Goal: Task Accomplishment & Management: Use online tool/utility

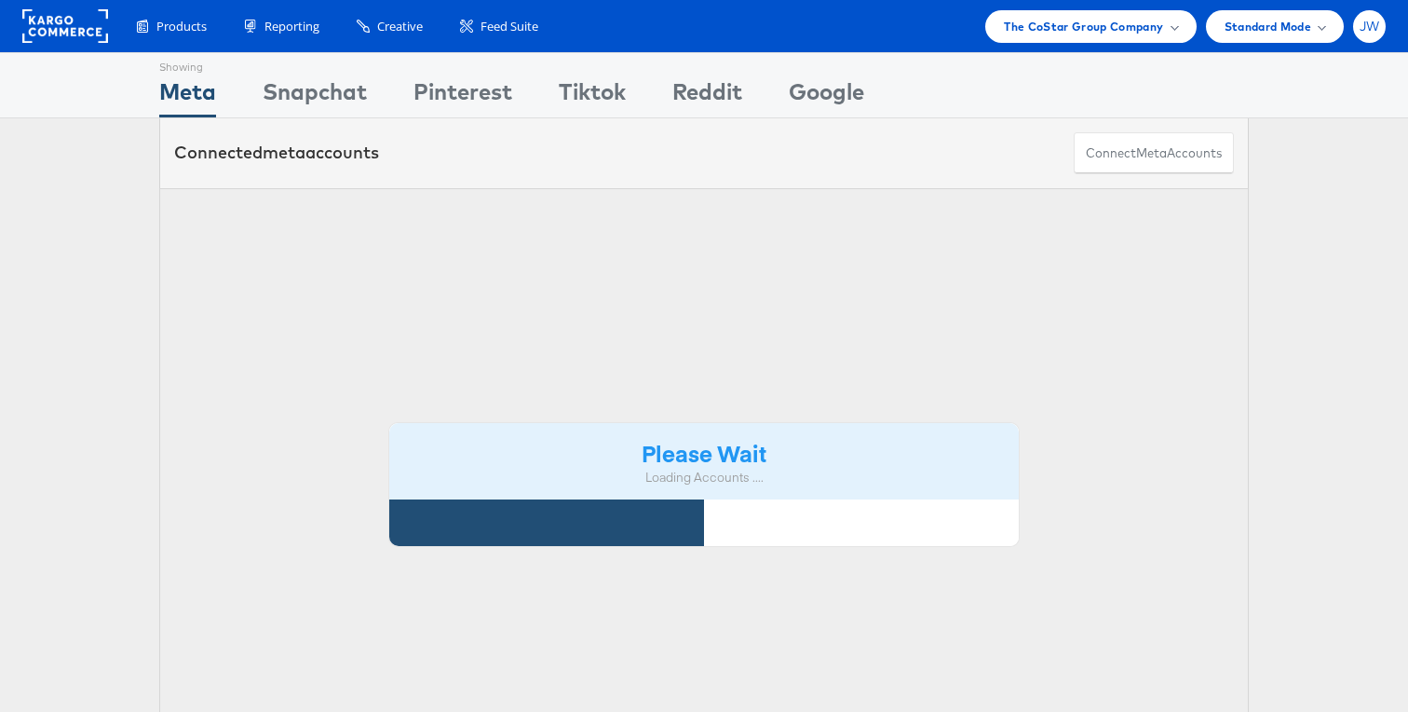
click at [1371, 21] on span "JW" at bounding box center [1370, 26] width 20 height 12
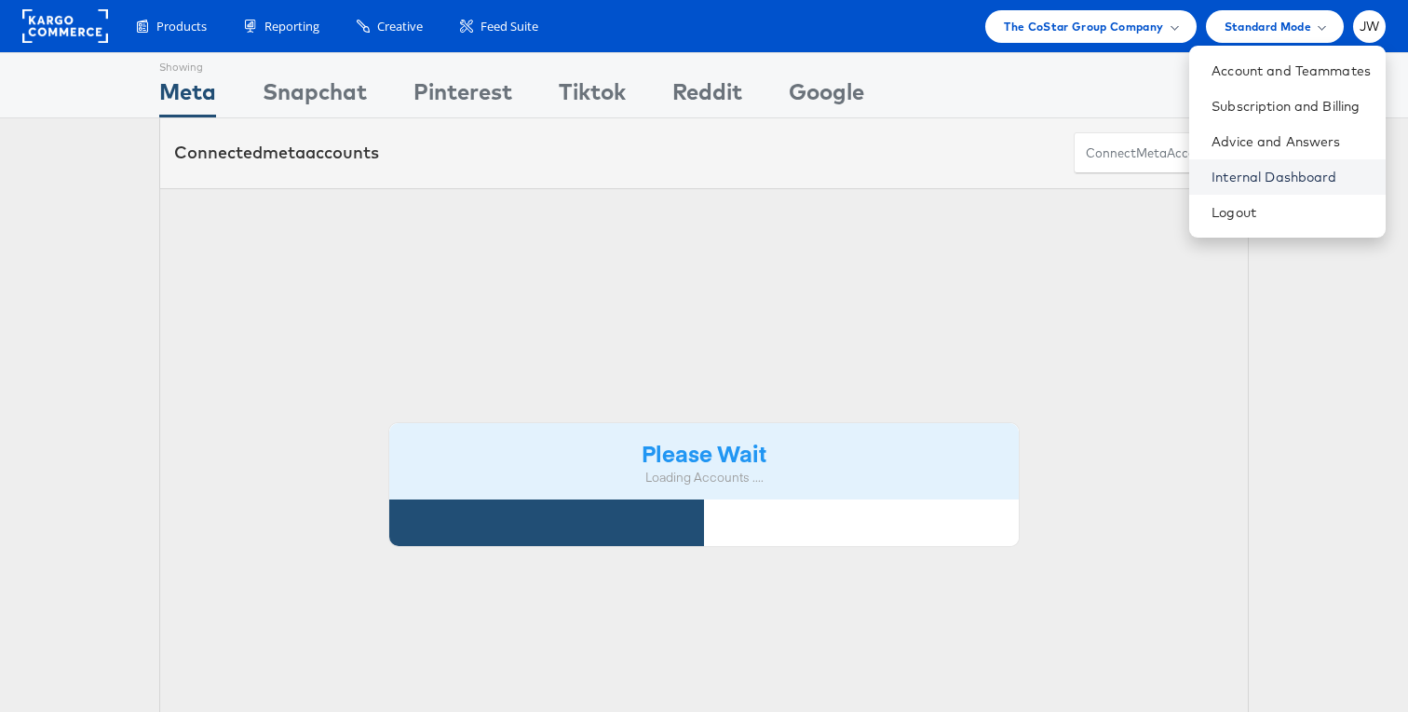
click at [1237, 177] on link "Internal Dashboard" at bounding box center [1291, 177] width 159 height 19
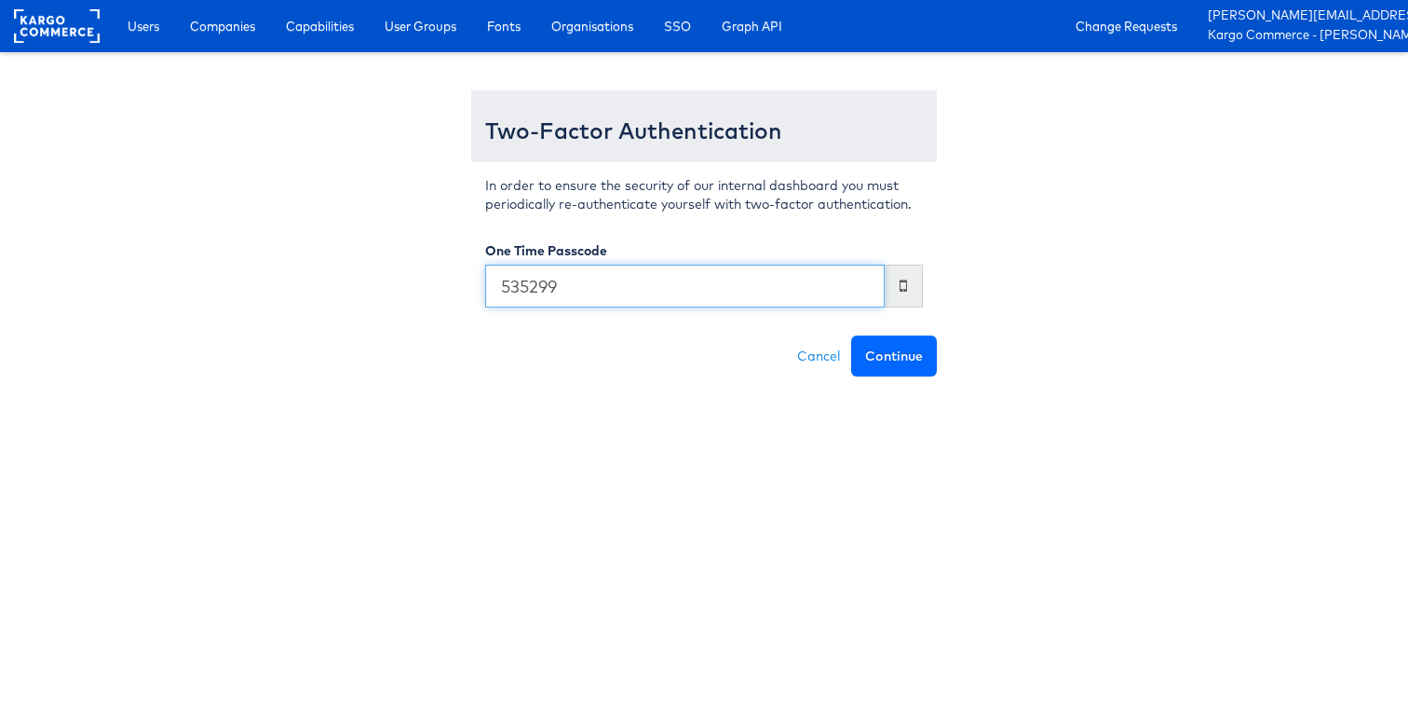
type input "535299"
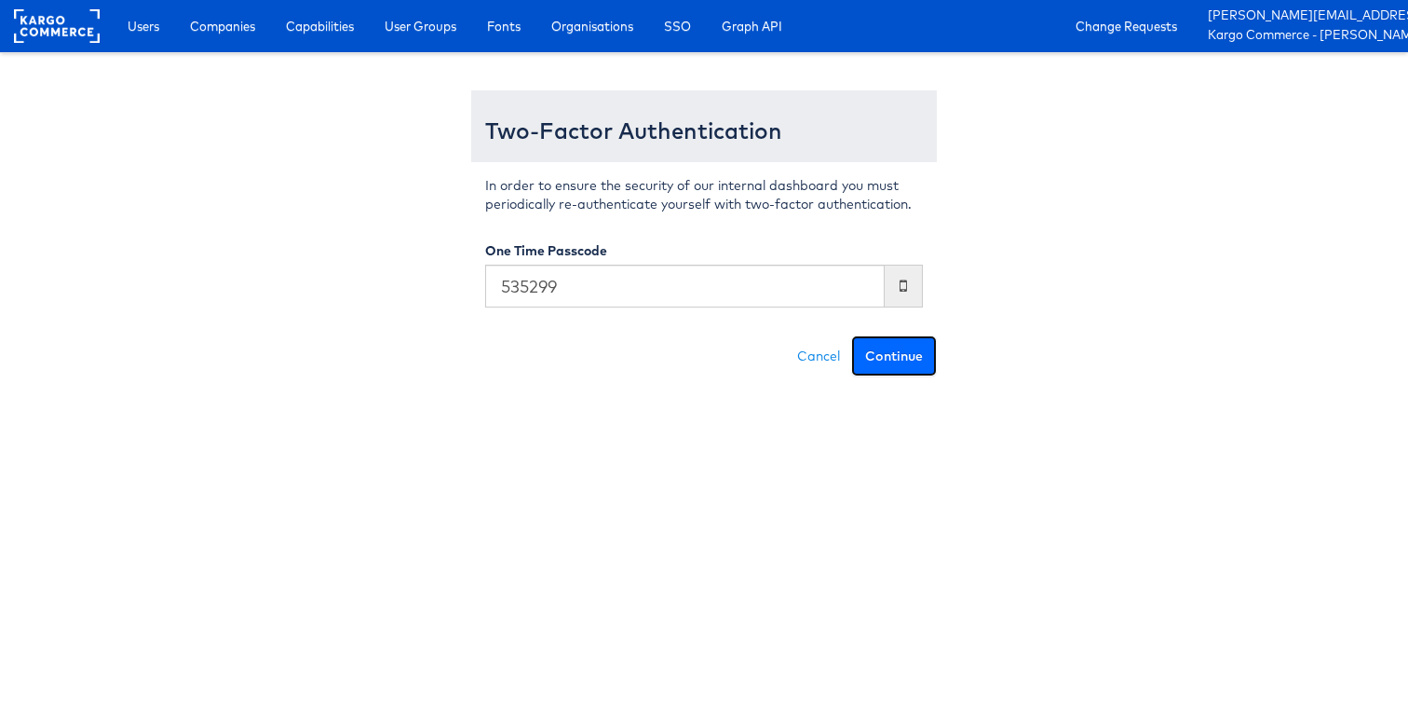
click at [911, 353] on button "Continue" at bounding box center [894, 355] width 86 height 41
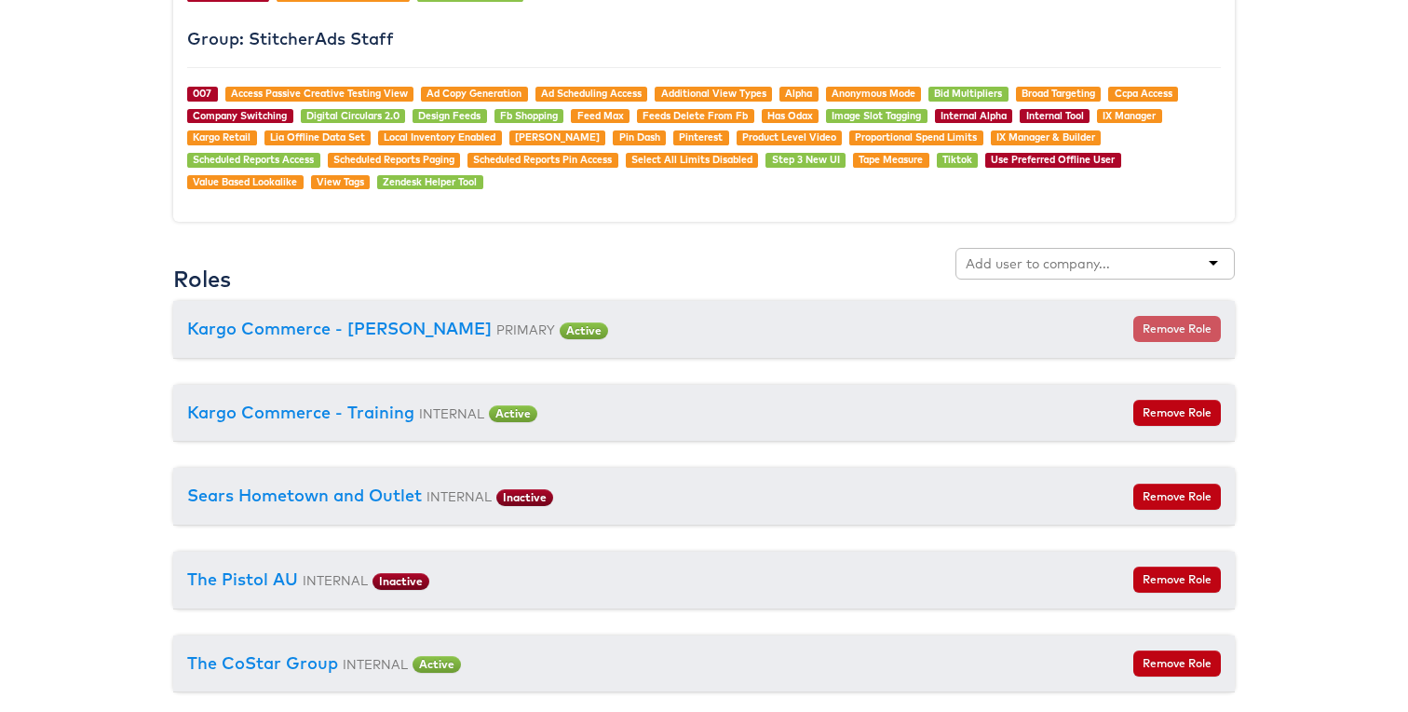
scroll to position [2118, 0]
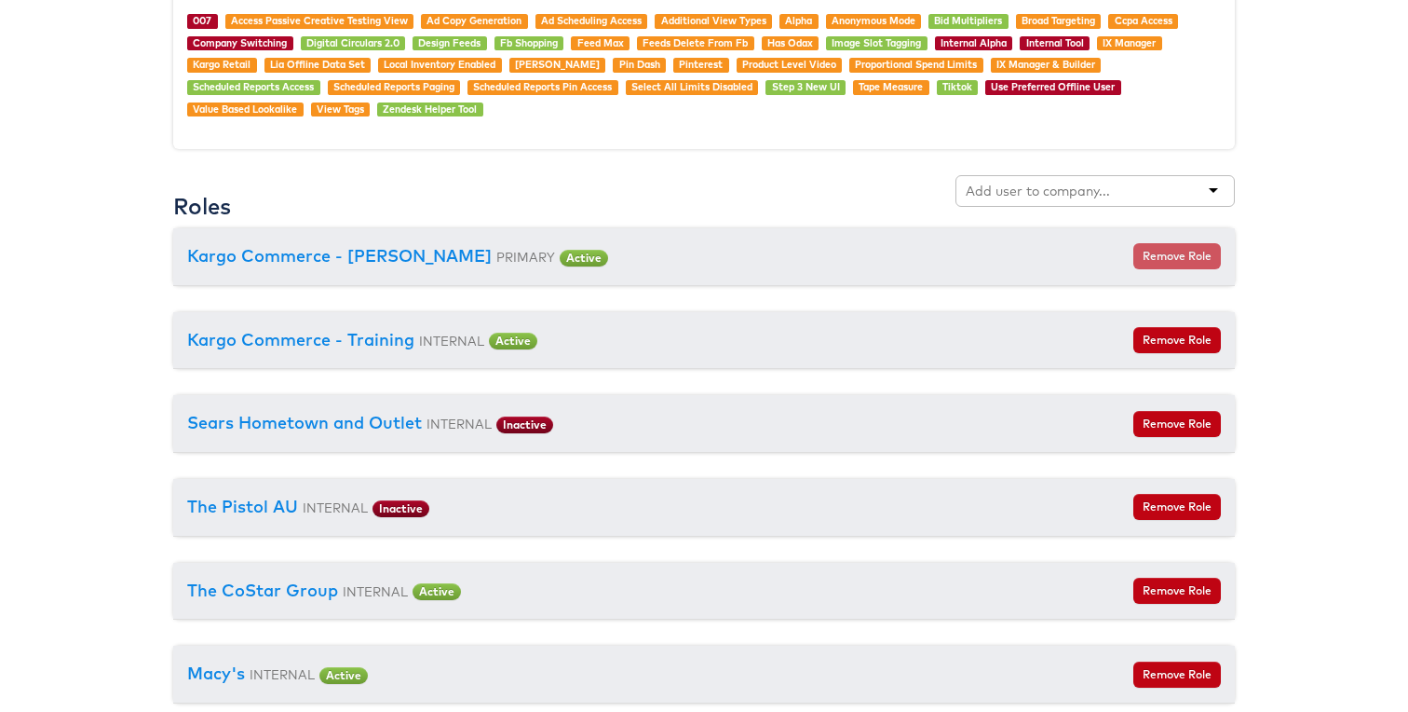
click at [1026, 206] on div at bounding box center [1095, 191] width 279 height 32
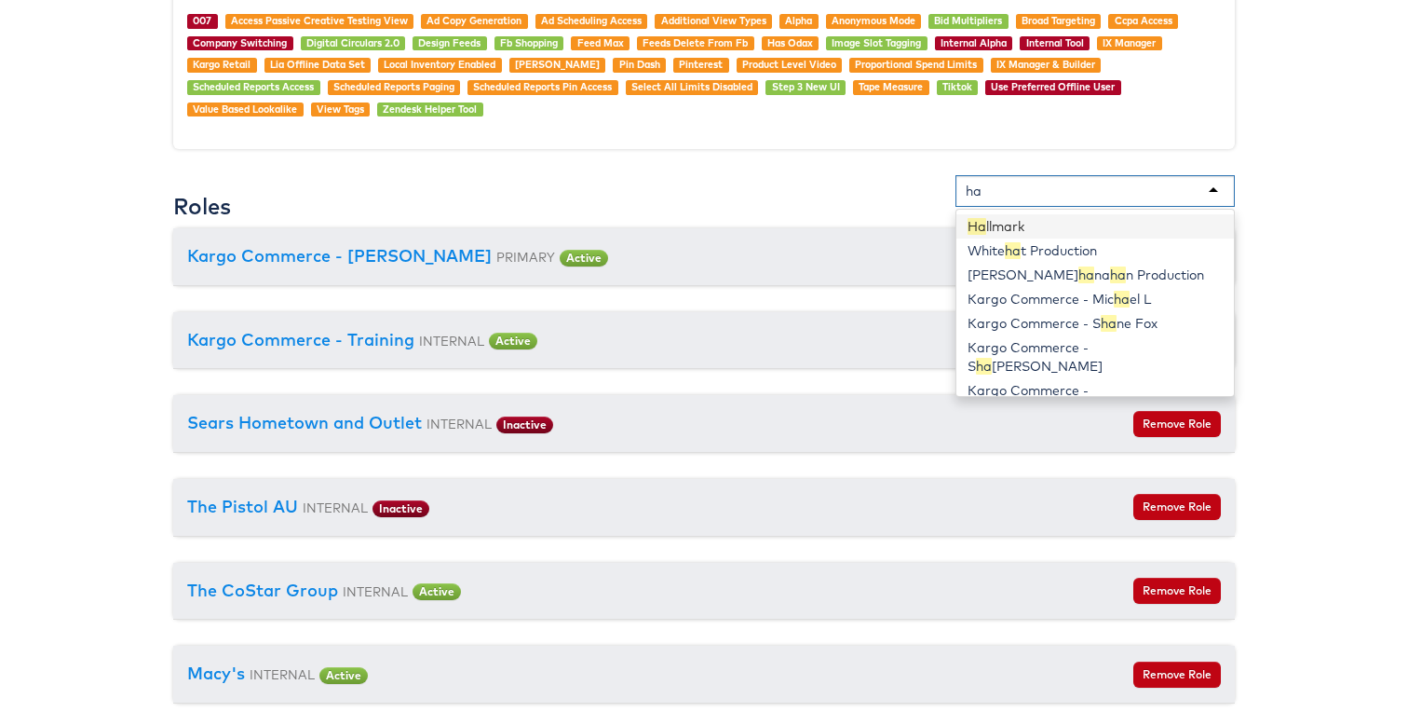
type input "h"
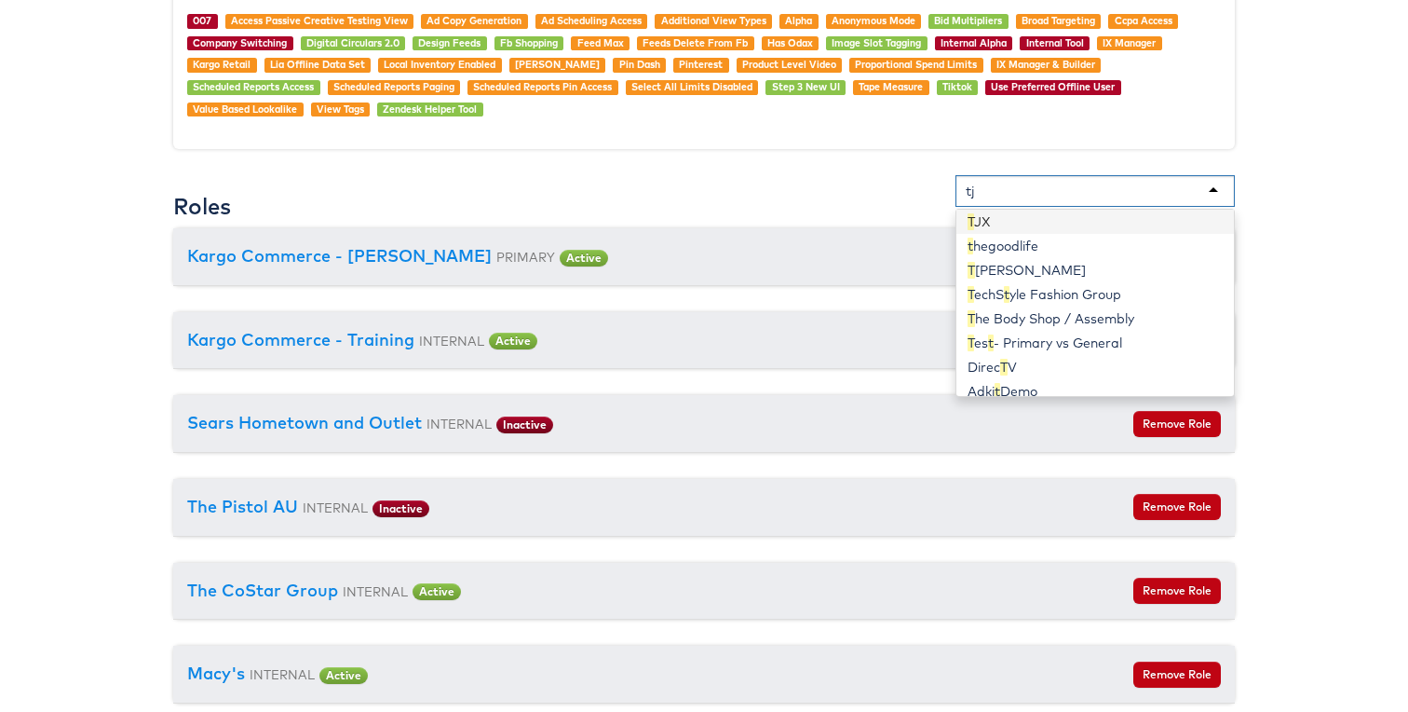
scroll to position [0, 0]
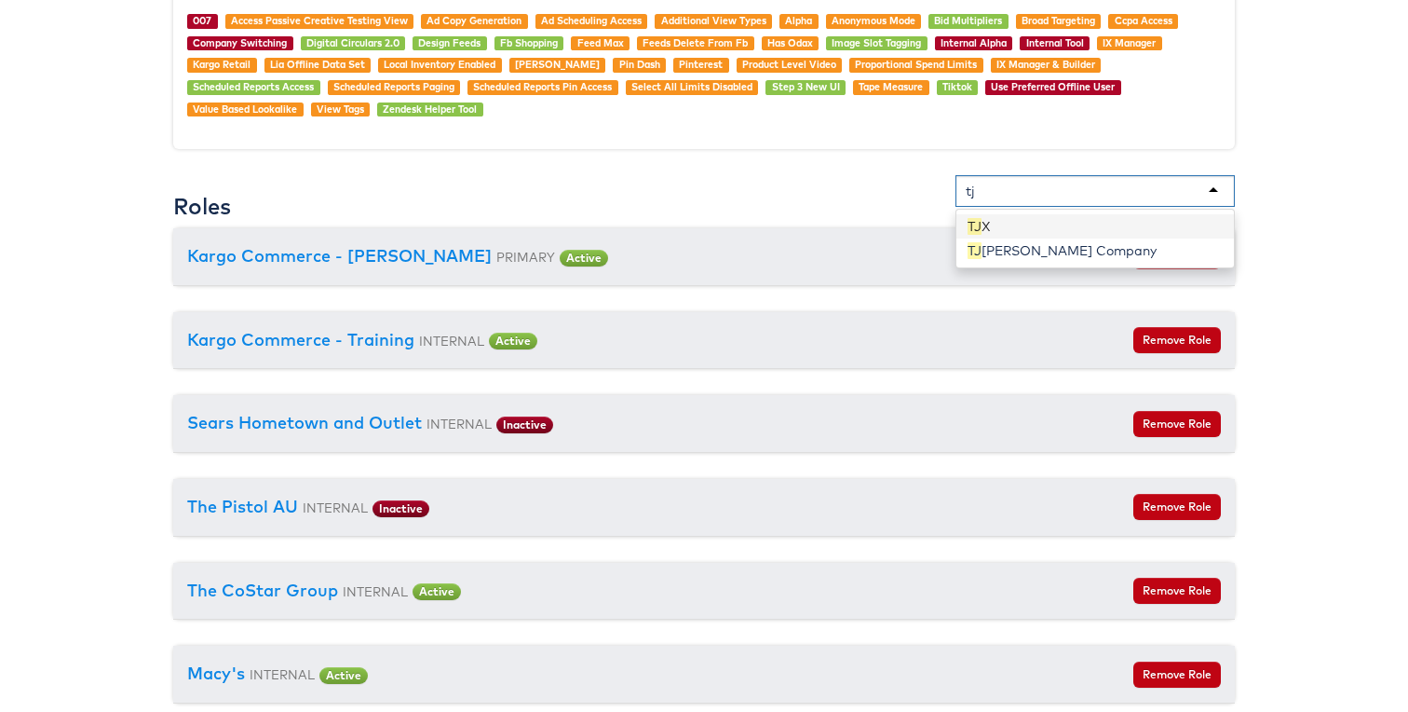
type input "tj"
type input "tjx"
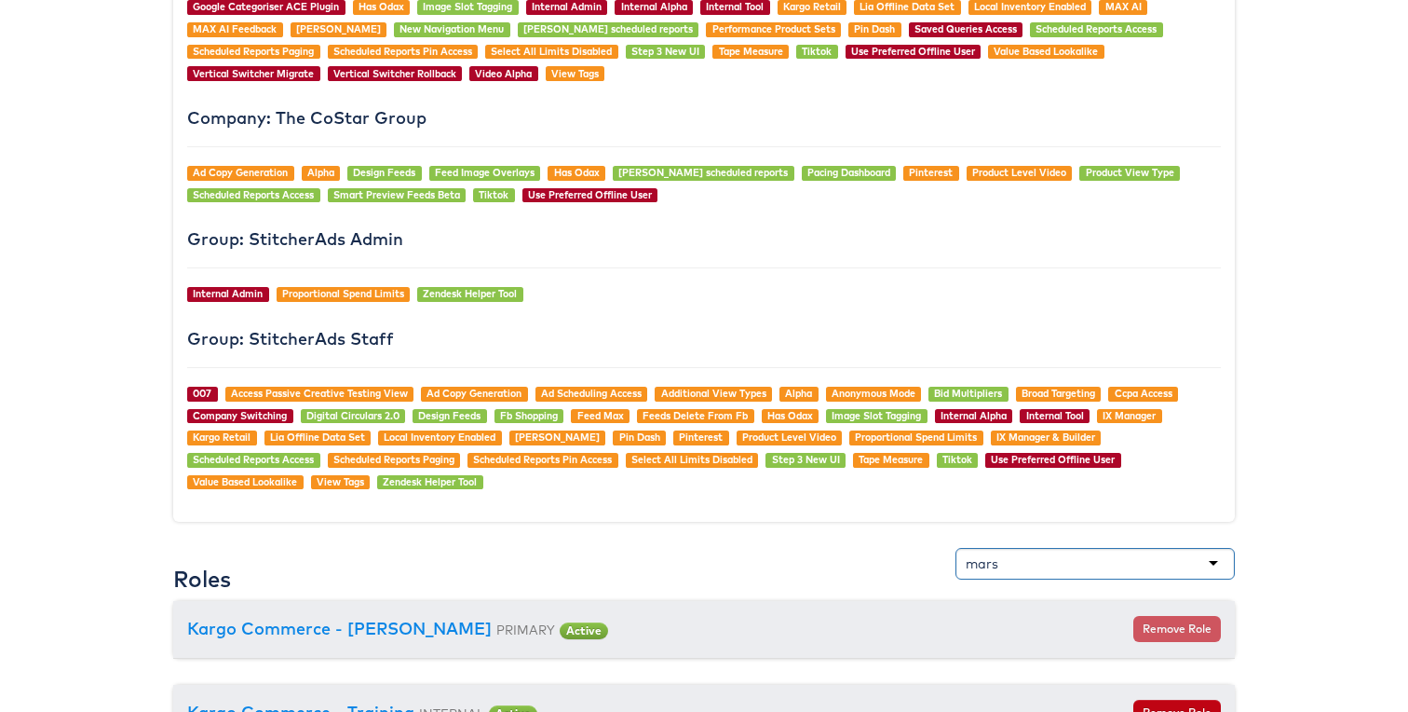
type input "mars"
type input "kia"
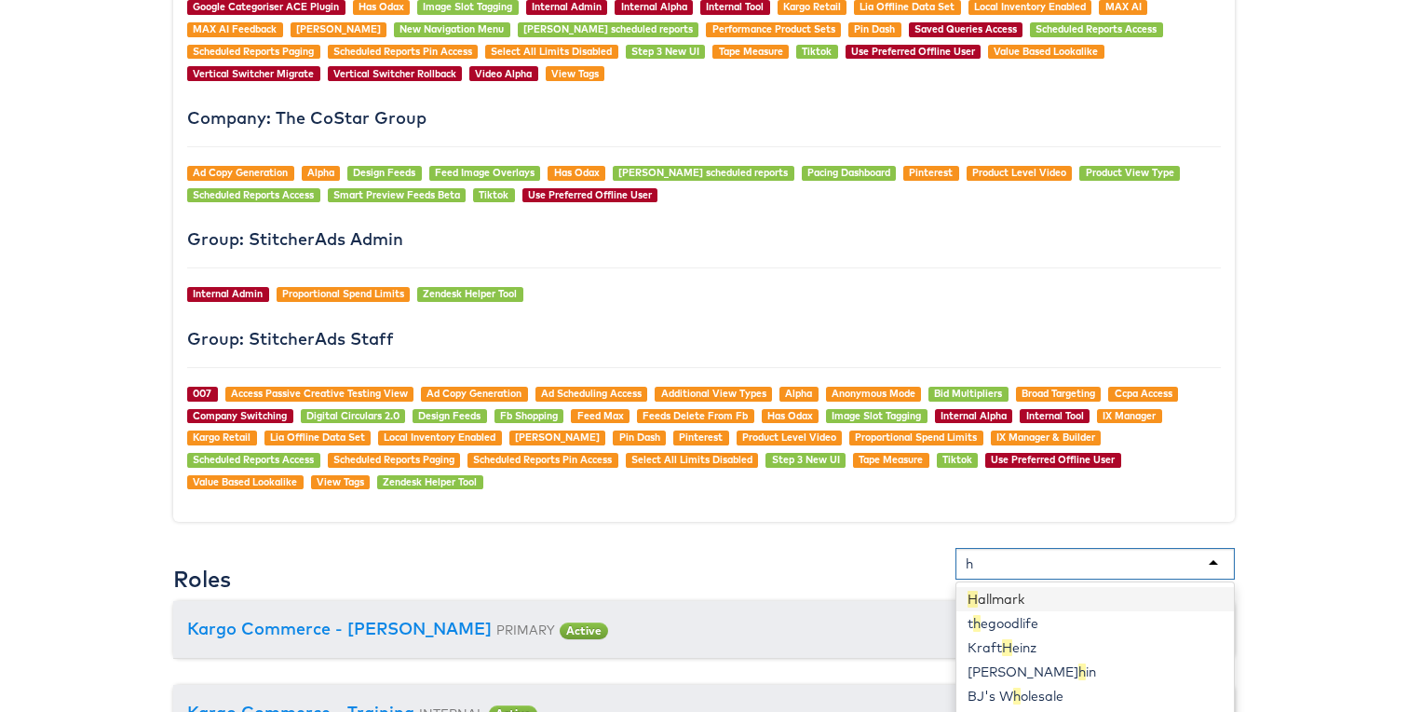
type input "h"
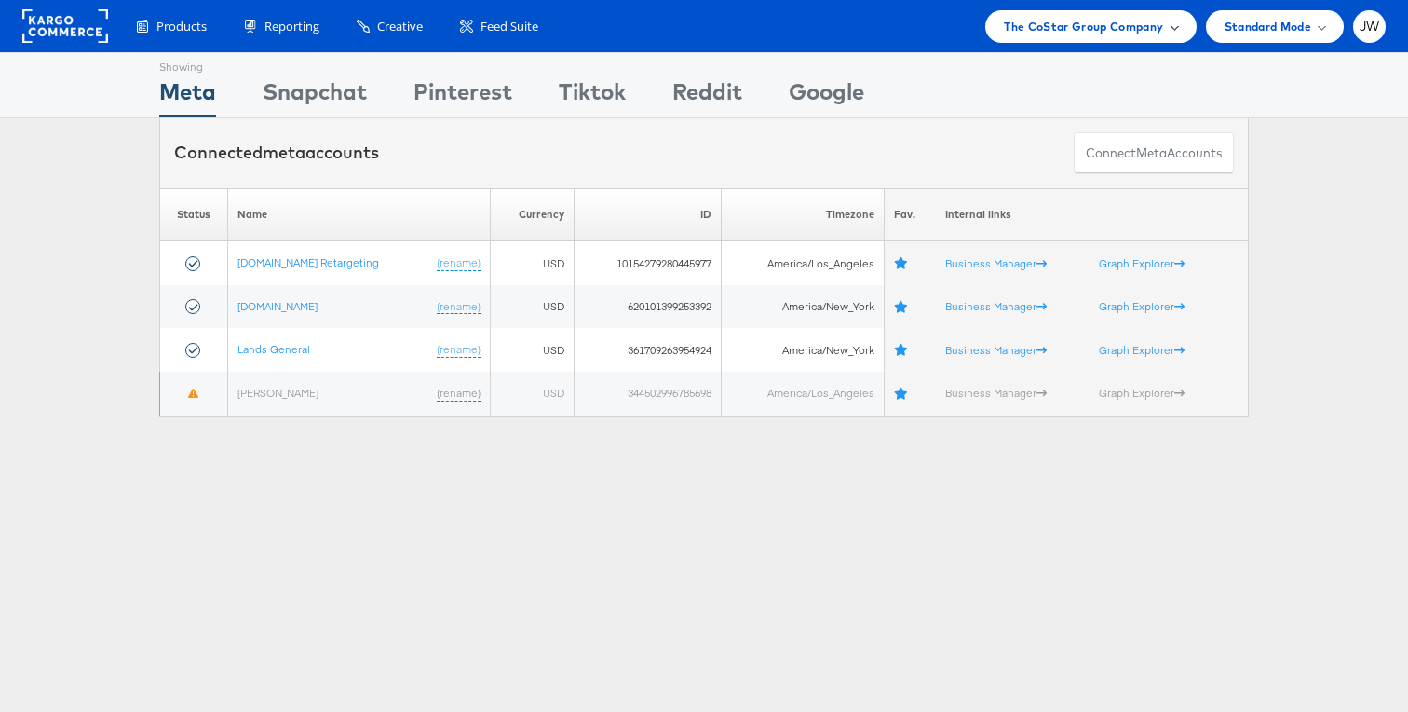
click at [1093, 10] on div "The CoStar Group Company" at bounding box center [1090, 26] width 211 height 33
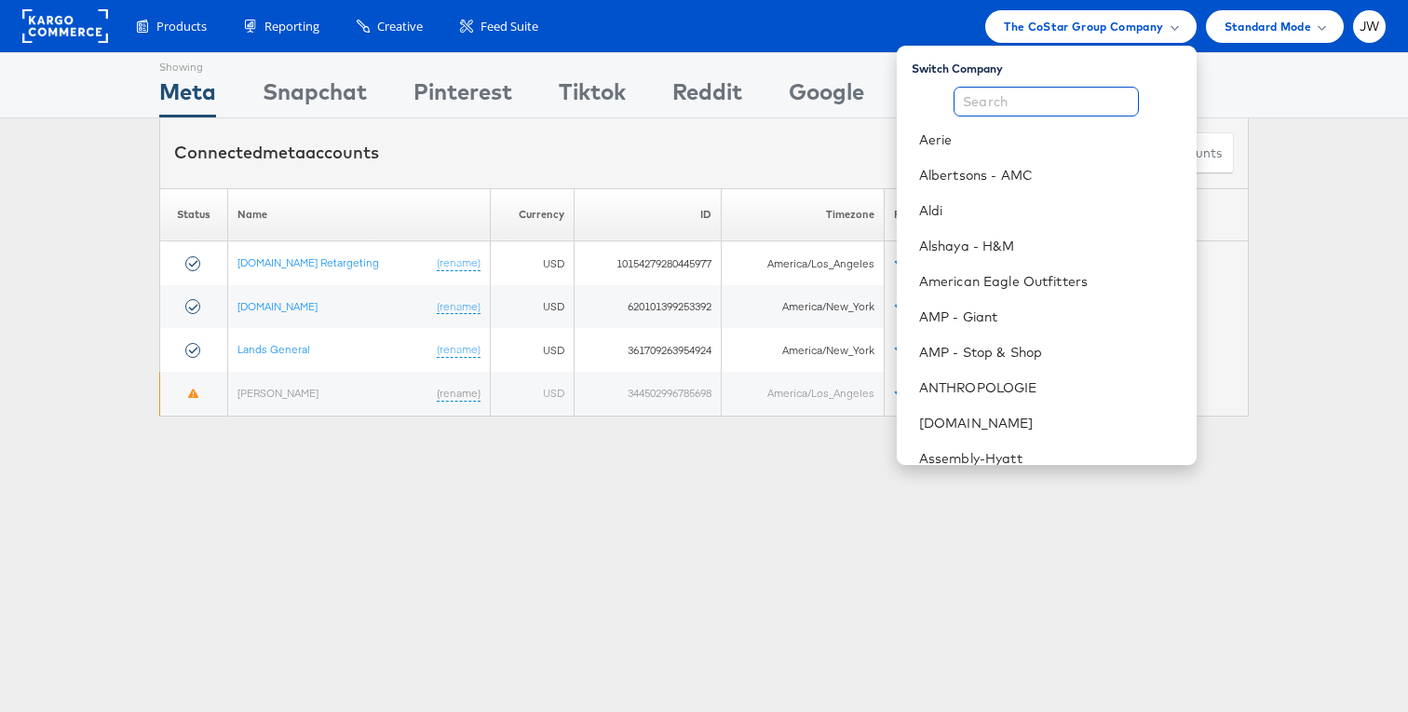
click at [1070, 107] on input "text" at bounding box center [1046, 102] width 185 height 30
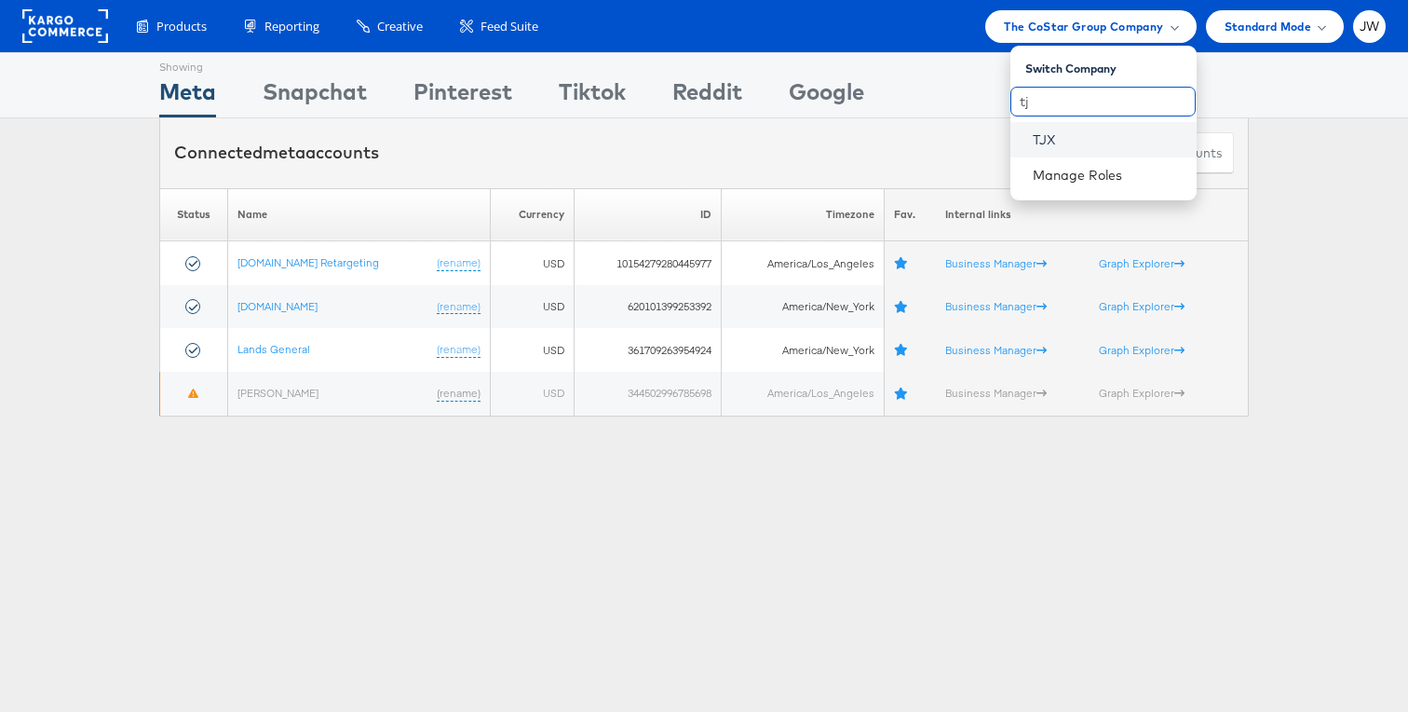
type input "tj"
click at [1080, 138] on link "TJX" at bounding box center [1107, 139] width 149 height 19
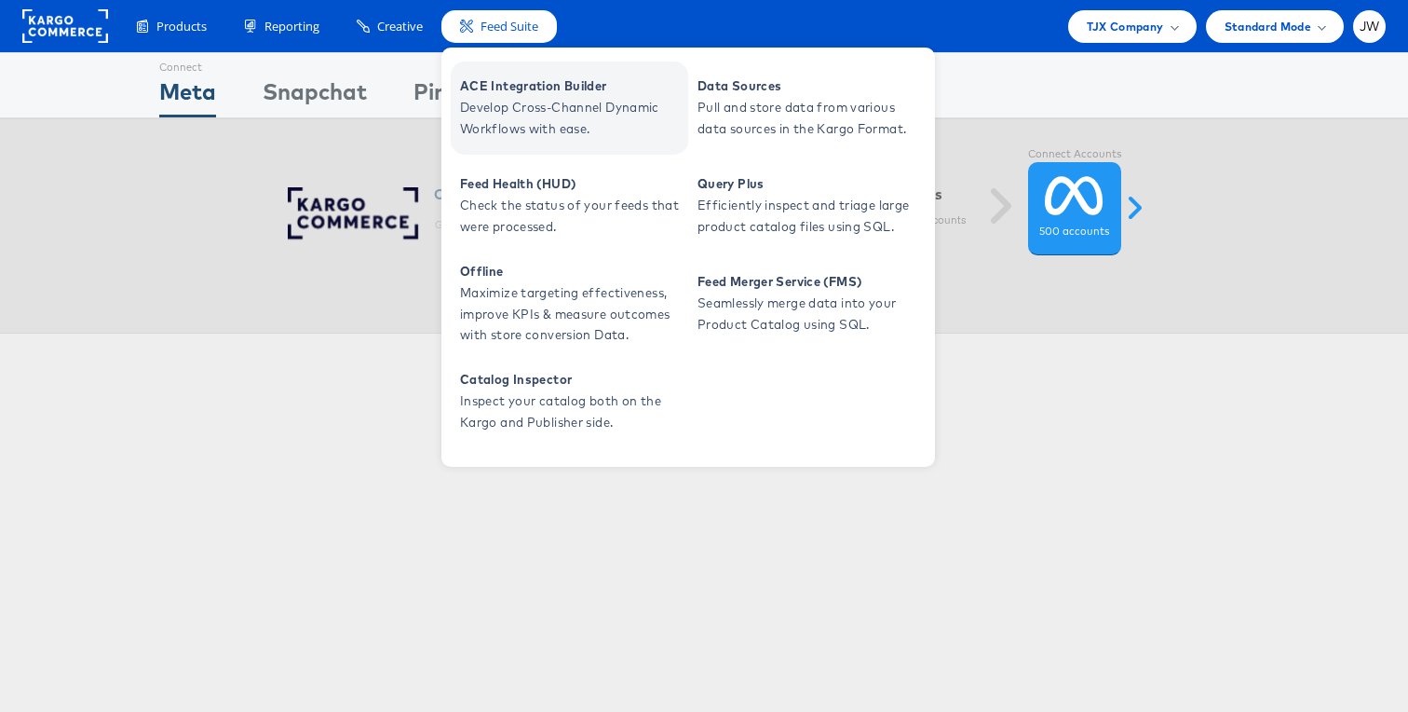
click at [495, 78] on span "ACE Integration Builder" at bounding box center [572, 85] width 224 height 21
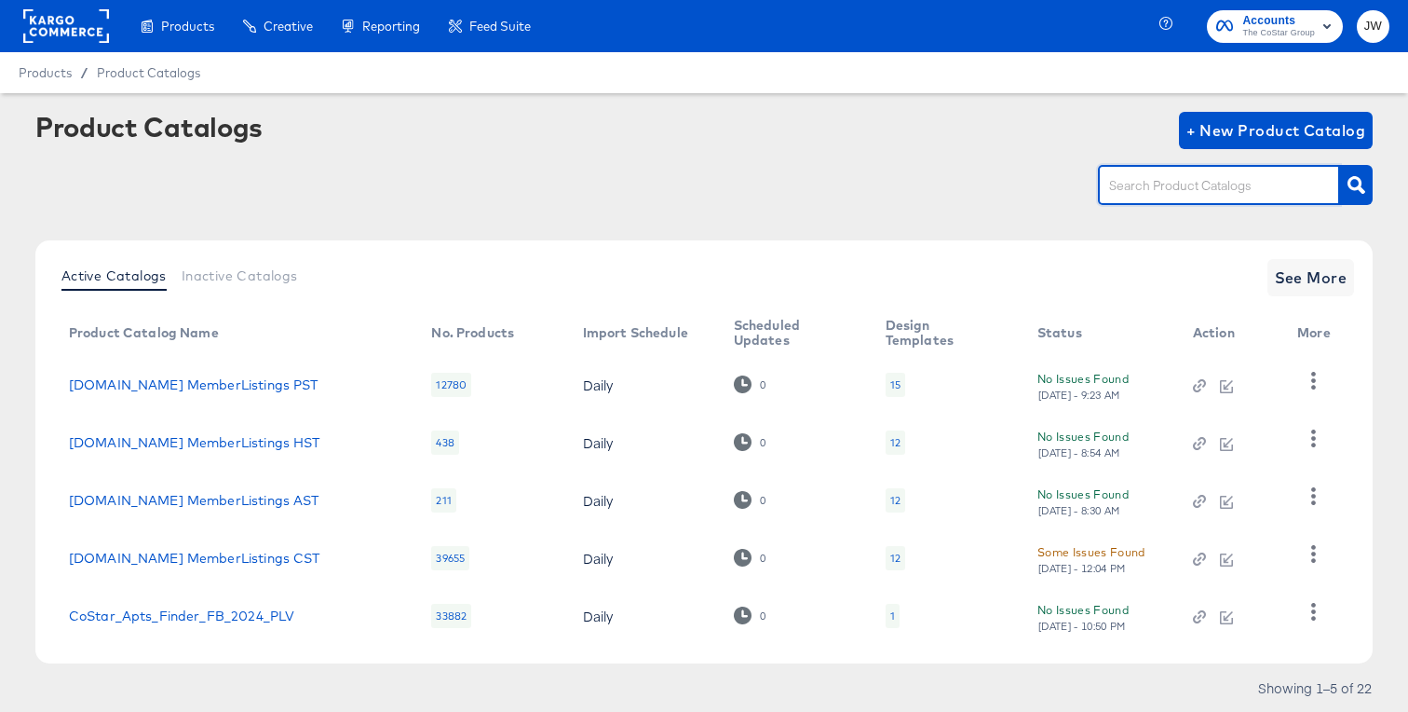
click at [1176, 183] on input "text" at bounding box center [1205, 185] width 198 height 21
paste input "Costar_Apts_FB_TRAVEL_2024"
type input "Costar_Apts_FB_TRAVEL_2024"
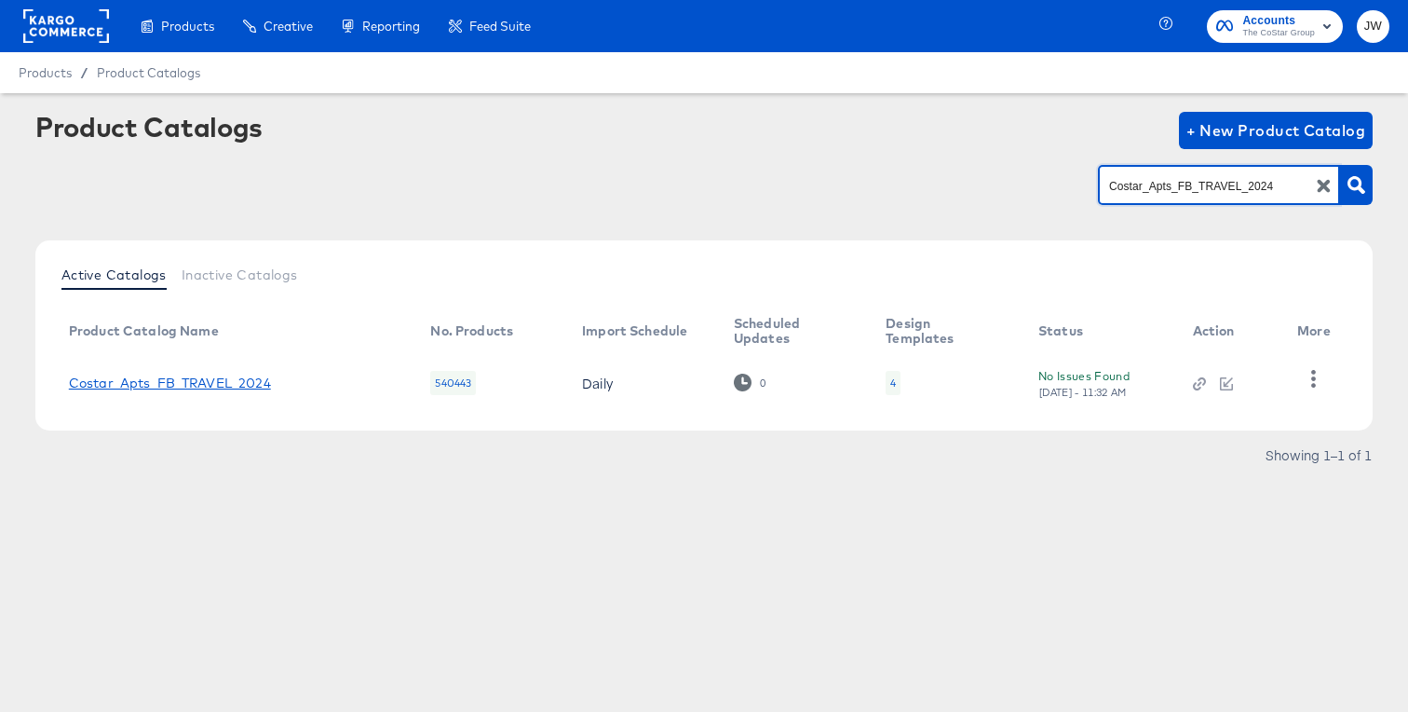
click at [263, 385] on link "Costar_Apts_FB_TRAVEL_2024" at bounding box center [170, 382] width 202 height 15
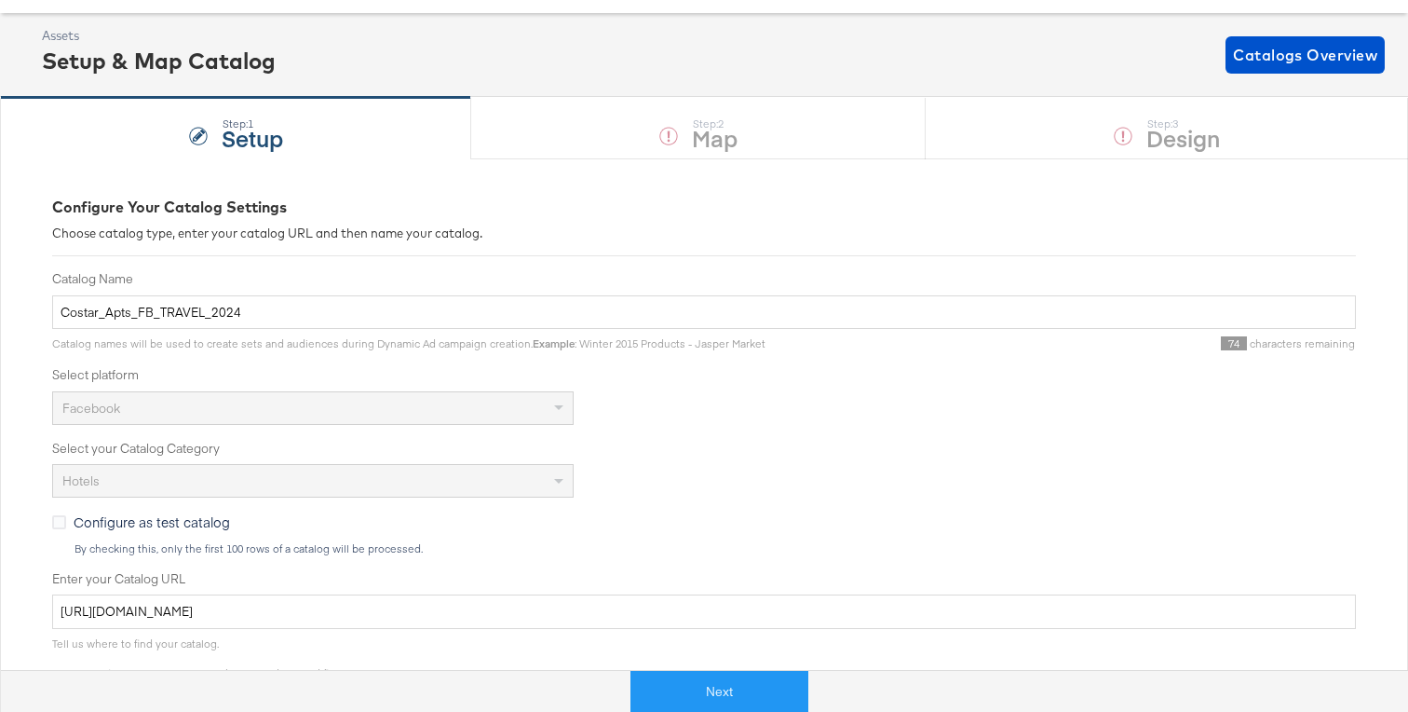
scroll to position [95, 0]
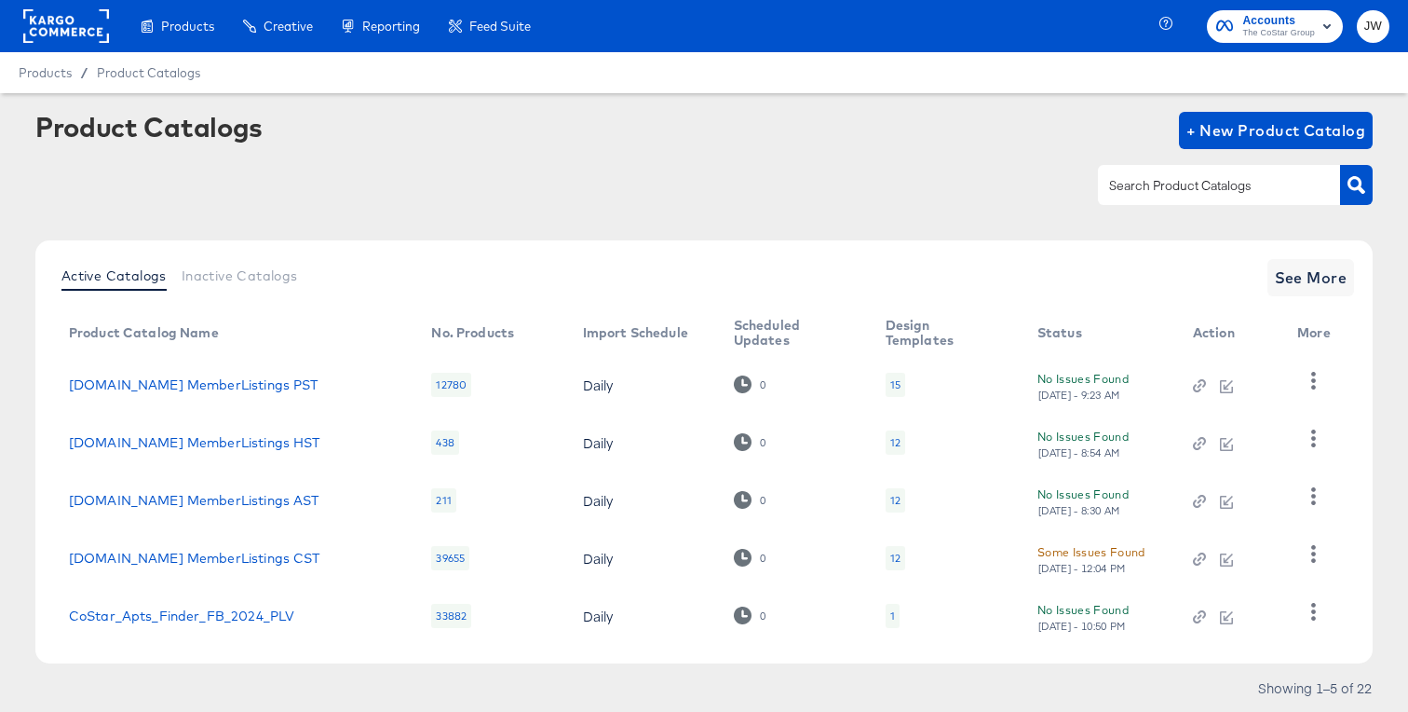
click at [1201, 149] on div at bounding box center [704, 149] width 1338 height 1
click at [1197, 191] on input "text" at bounding box center [1205, 185] width 198 height 21
paste input "2019 AHL Dare Feed"
type input "2019 AHL Dare Feed"
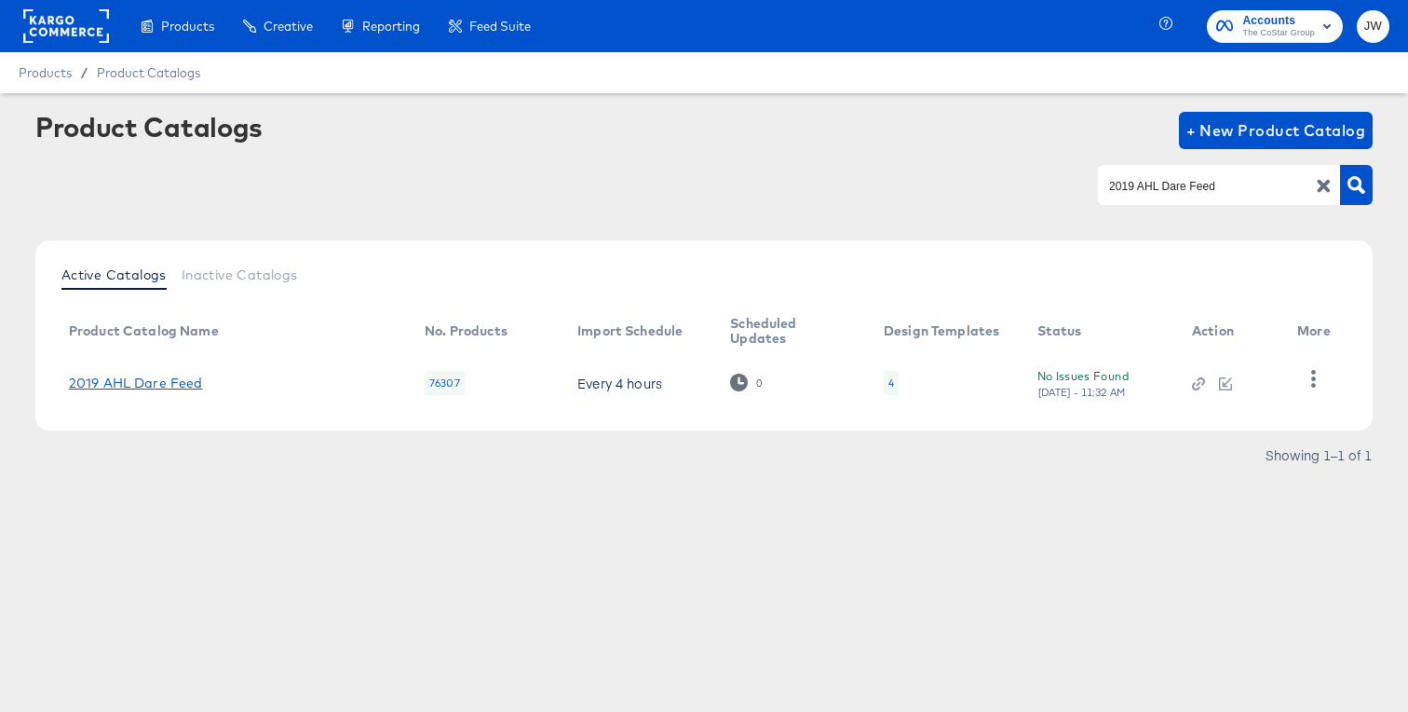
click at [145, 381] on link "2019 AHL Dare Feed" at bounding box center [136, 382] width 134 height 15
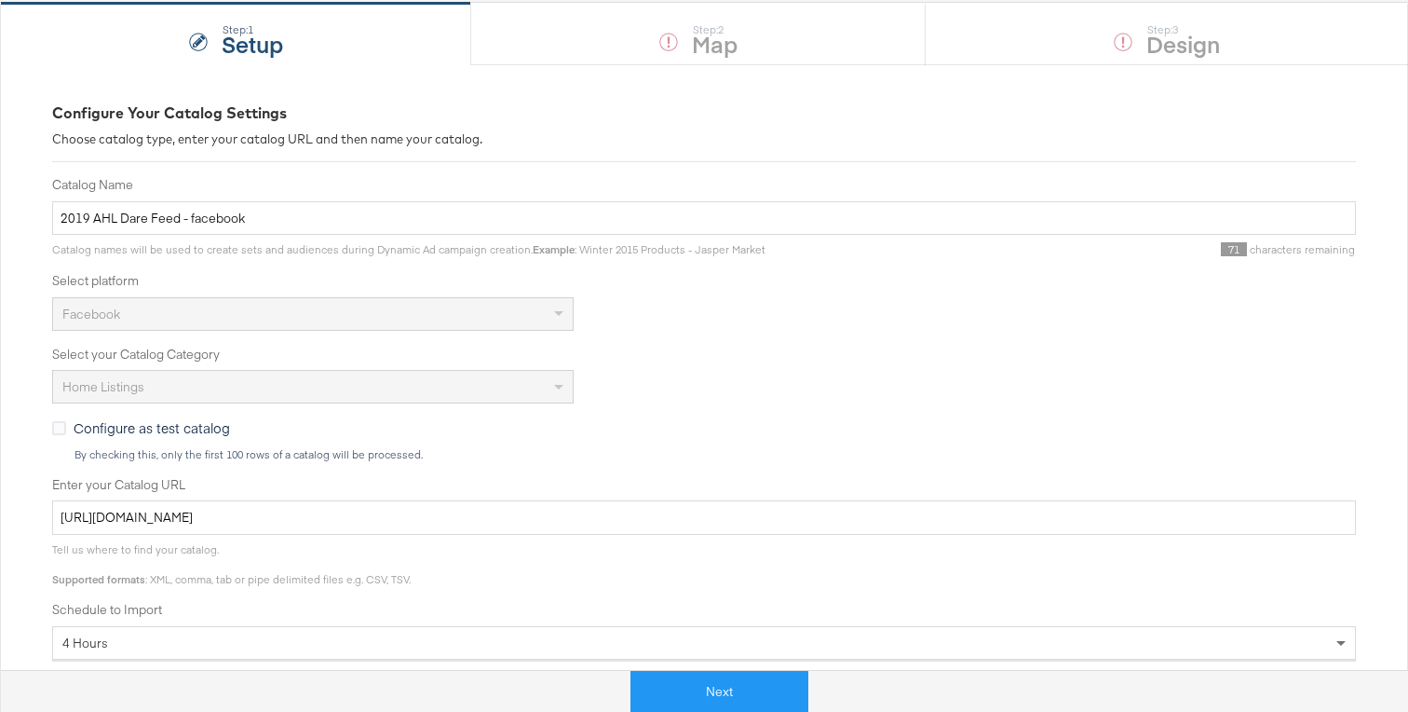
scroll to position [176, 0]
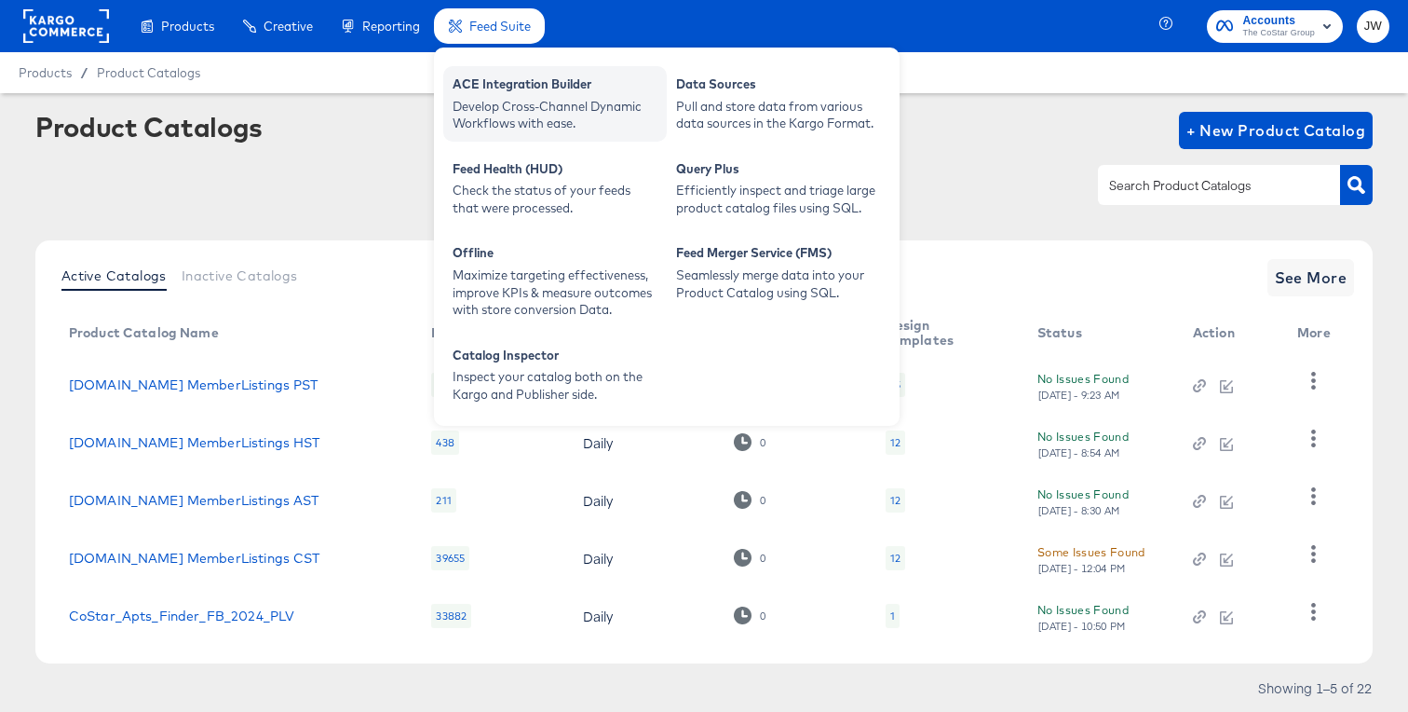
click at [528, 99] on div "Develop Cross-Channel Dynamic Workflows with ease." at bounding box center [555, 115] width 205 height 34
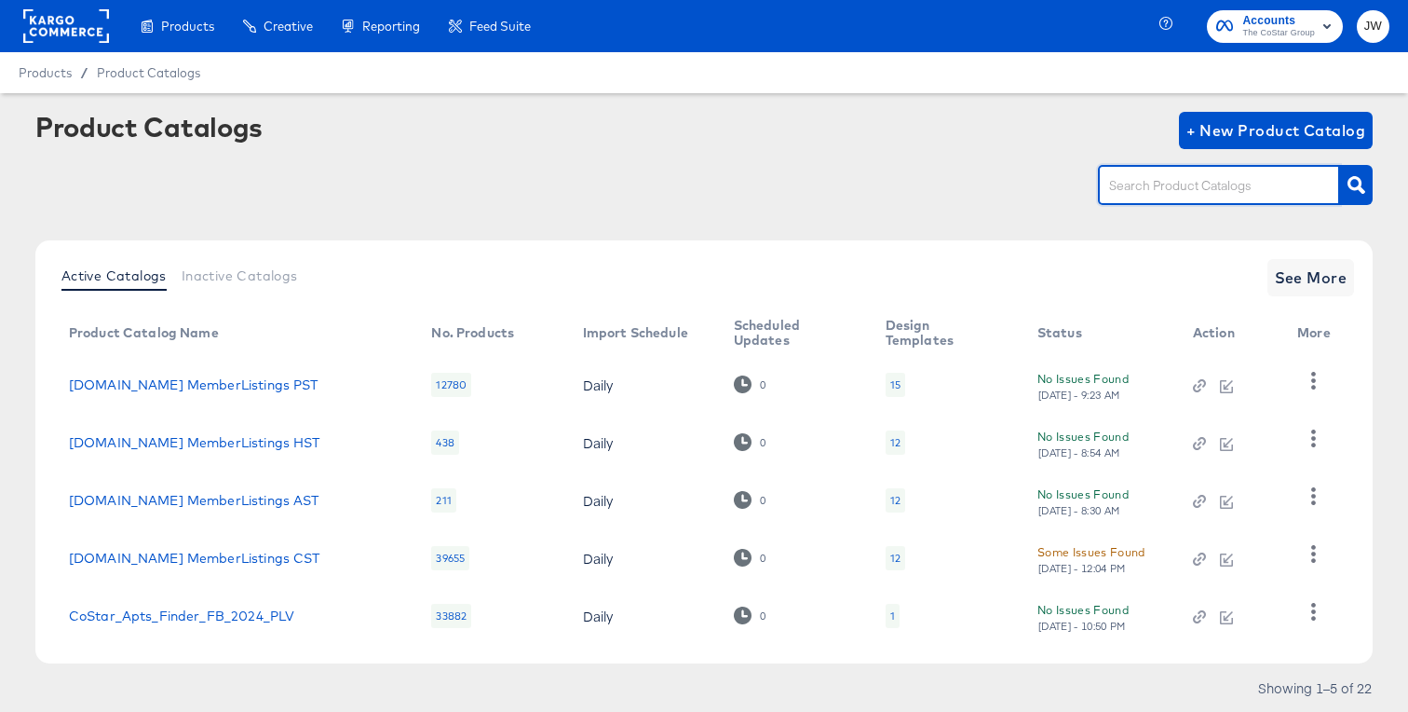
click at [1157, 181] on input "text" at bounding box center [1205, 185] width 198 height 21
paste input "Costar_Apts_FB_TRAVEL_2024"
type input "Costar_Apts_FB_TRAVEL_2024"
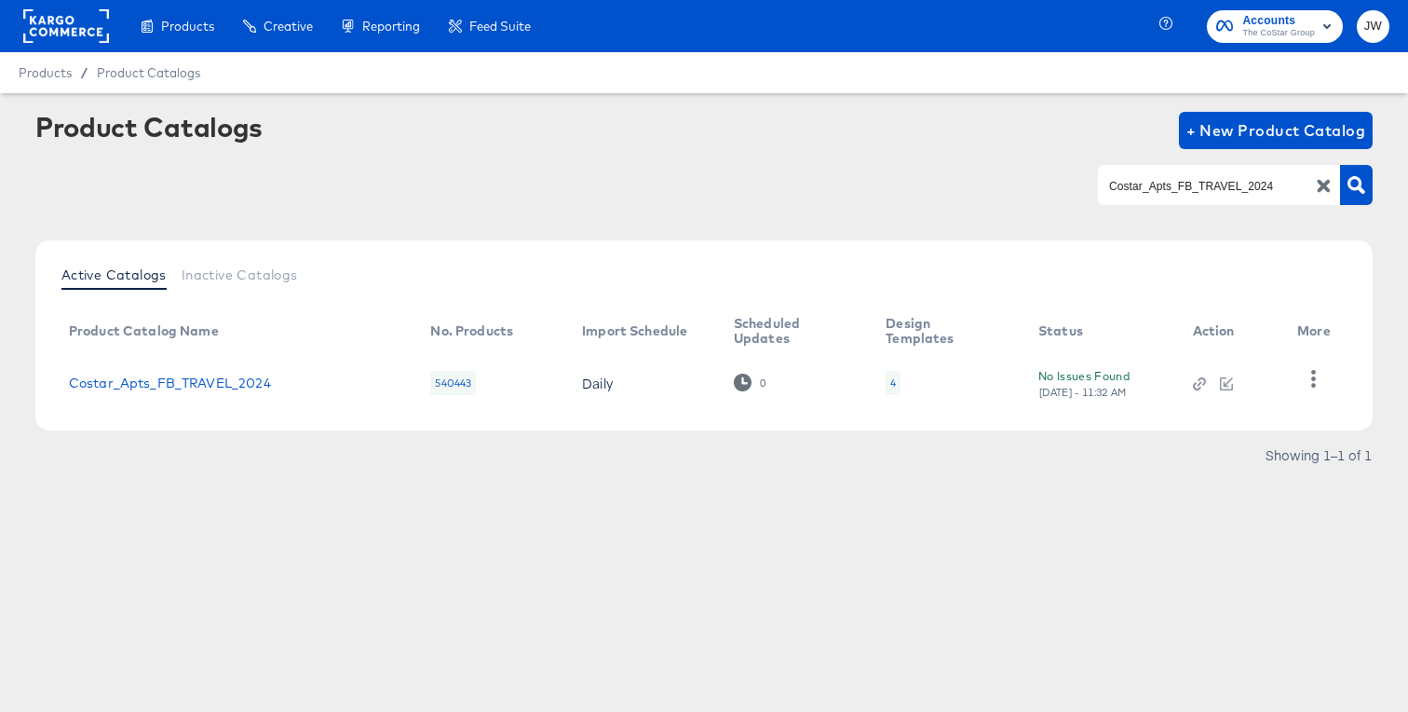
click at [231, 373] on td "Costar_Apts_FB_TRAVEL_2024" at bounding box center [235, 383] width 362 height 58
click at [231, 376] on link "Costar_Apts_FB_TRAVEL_2024" at bounding box center [170, 382] width 202 height 15
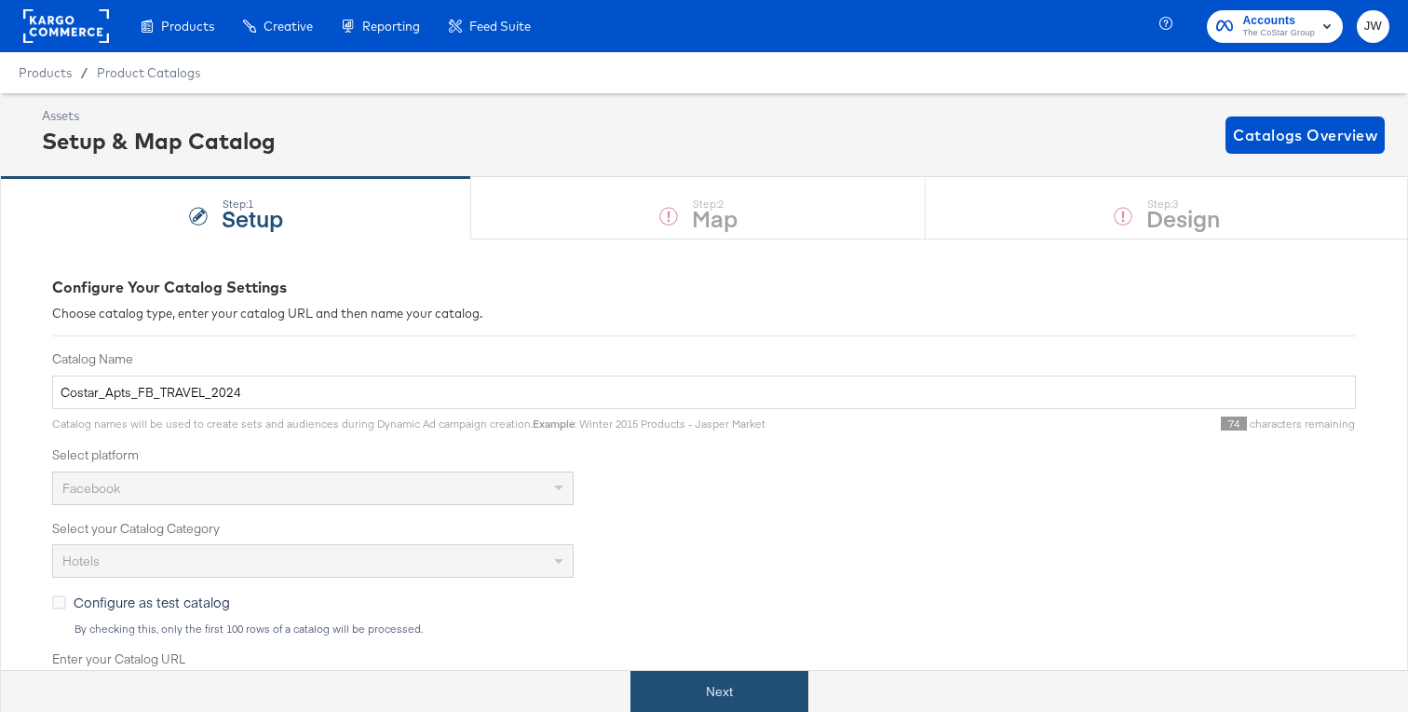
click at [744, 692] on button "Next" at bounding box center [720, 692] width 178 height 42
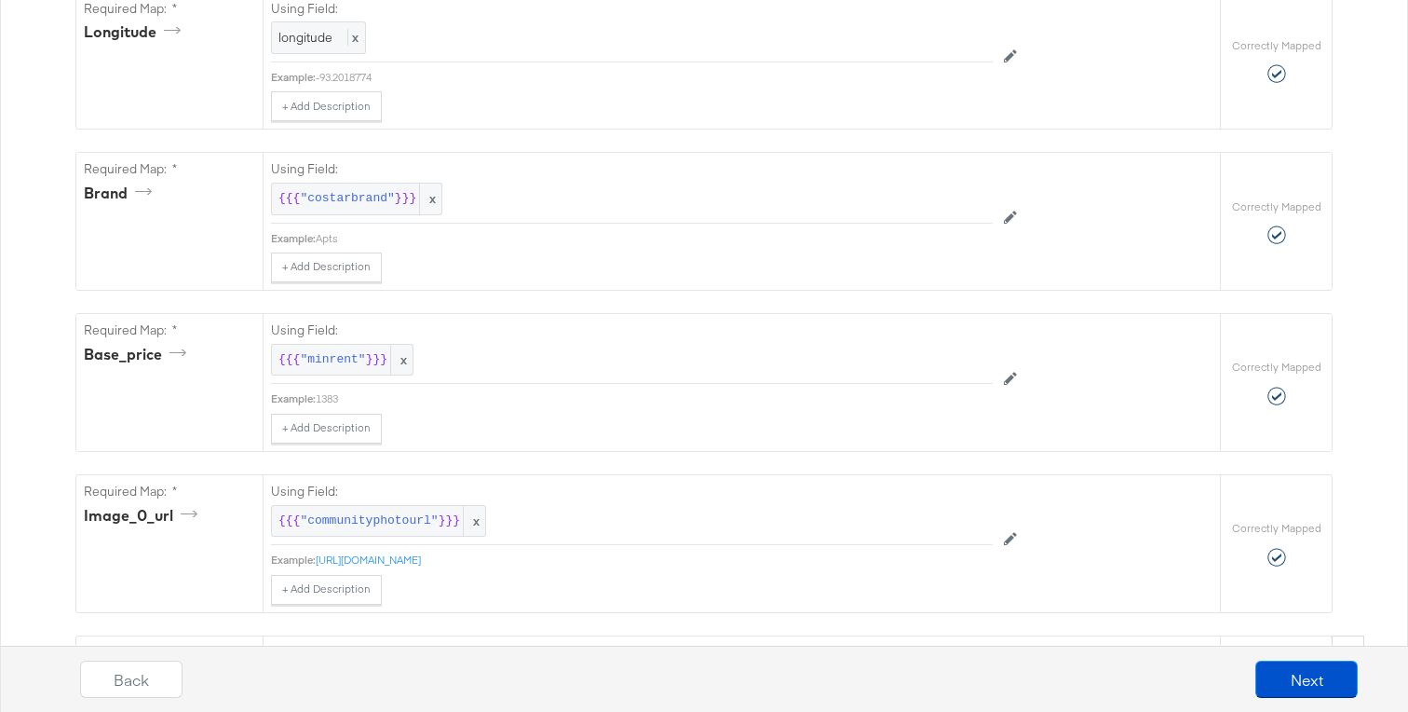
scroll to position [2117, 0]
